Goal: Transaction & Acquisition: Purchase product/service

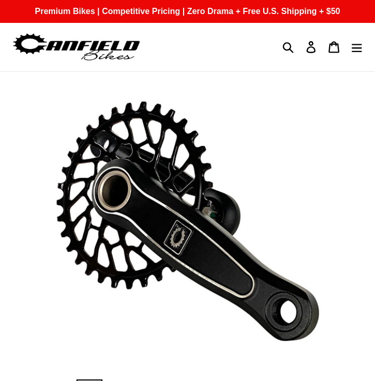
select select "highest-rating"
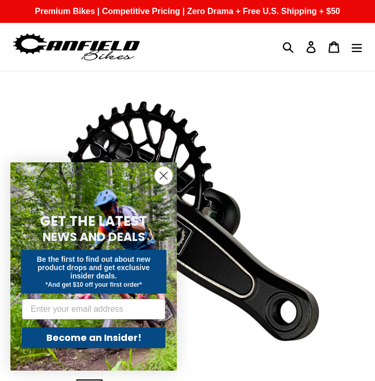
click at [165, 171] on circle "Close dialog" at bounding box center [163, 175] width 17 height 17
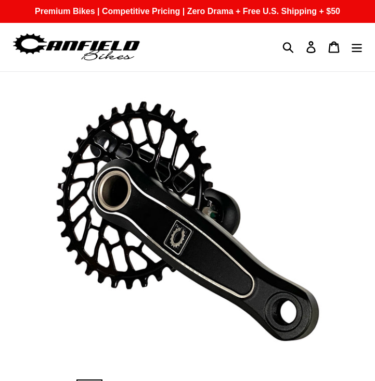
scroll to position [190, 0]
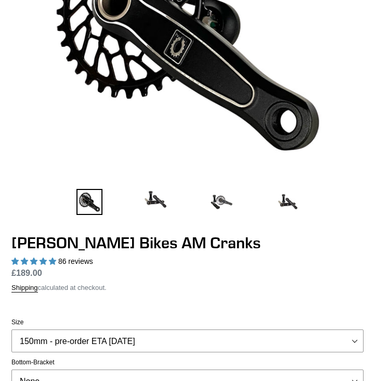
click at [145, 185] on div "Previous slide" at bounding box center [181, 55] width 363 height 324
click at [153, 193] on img at bounding box center [155, 199] width 26 height 21
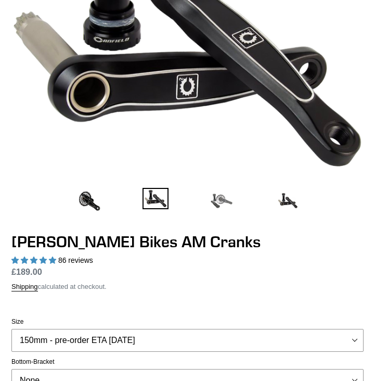
click at [216, 206] on img at bounding box center [222, 201] width 26 height 26
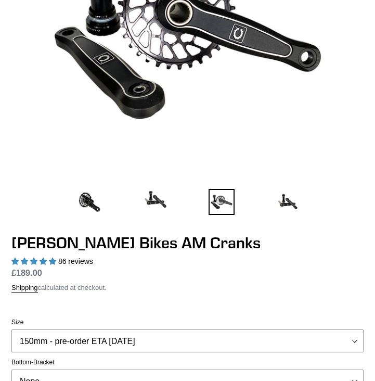
click at [274, 205] on li at bounding box center [287, 201] width 66 height 31
click at [294, 202] on img at bounding box center [288, 202] width 26 height 26
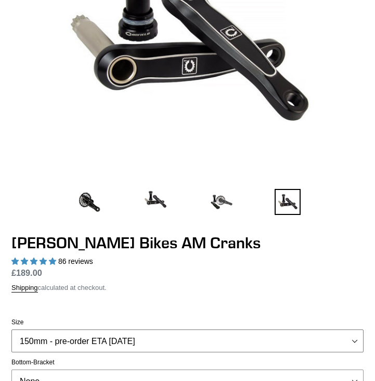
select select "155mm - pre-order ETA [DATE]"
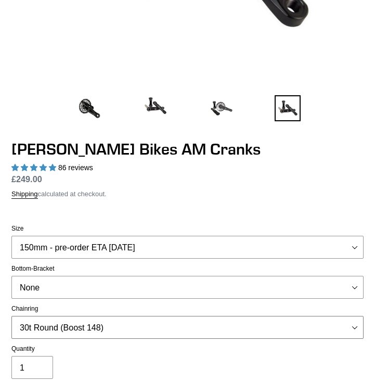
select select "None"
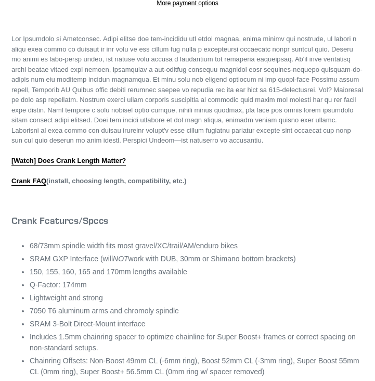
scroll to position [774, 0]
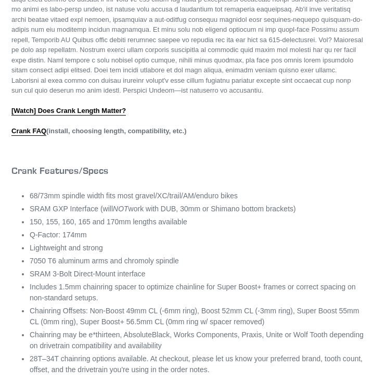
click at [132, 201] on li "68/73mm spindle width fits most gravel/XC/trail/AM/enduro bikes" at bounding box center [197, 195] width 334 height 11
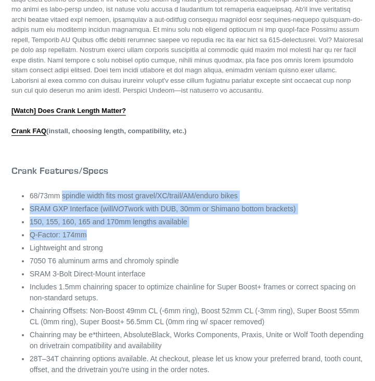
drag, startPoint x: 65, startPoint y: 209, endPoint x: 226, endPoint y: 244, distance: 164.4
click at [226, 244] on ul "68/73mm spindle width fits most gravel/XC/trail/AM/enduro bikes SRAM GXP Interf…" at bounding box center [197, 282] width 334 height 185
click at [226, 240] on li "Q-Factor: 174mm" at bounding box center [197, 234] width 334 height 11
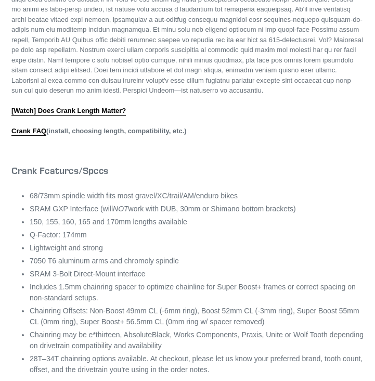
click at [224, 230] on ul "68/73mm spindle width fits most gravel/XC/trail/AM/enduro bikes SRAM GXP Interf…" at bounding box center [197, 282] width 334 height 185
drag, startPoint x: 113, startPoint y: 224, endPoint x: 201, endPoint y: 224, distance: 87.9
click at [201, 214] on li "SRAM GXP Interface (will NOT work with DUB, 30mm or Shimano bottom brackets)" at bounding box center [197, 208] width 334 height 11
drag, startPoint x: 176, startPoint y: 223, endPoint x: 253, endPoint y: 227, distance: 77.6
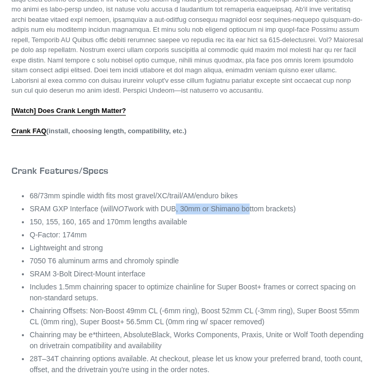
click at [253, 214] on li "SRAM GXP Interface (will NOT work with DUB, 30mm or Shimano bottom brackets)" at bounding box center [197, 208] width 334 height 11
